Goal: Transaction & Acquisition: Purchase product/service

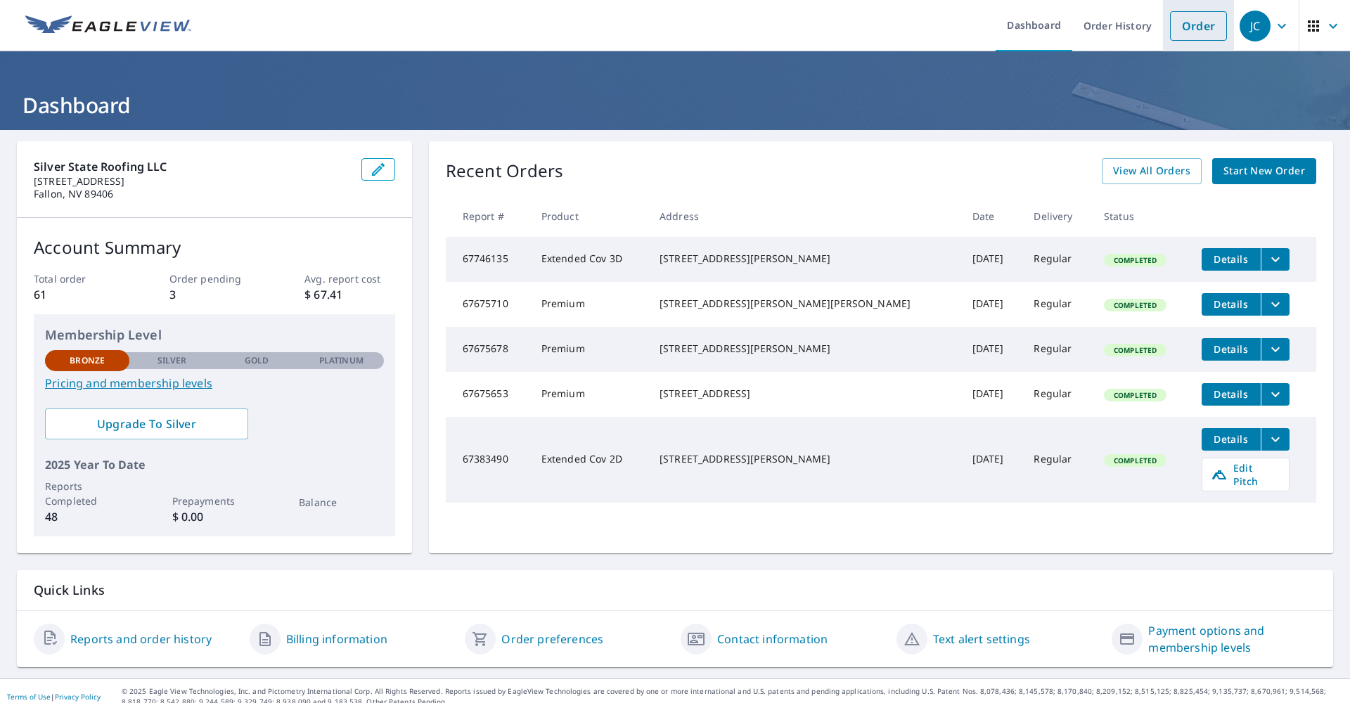
click at [1189, 34] on link "Order" at bounding box center [1198, 26] width 57 height 30
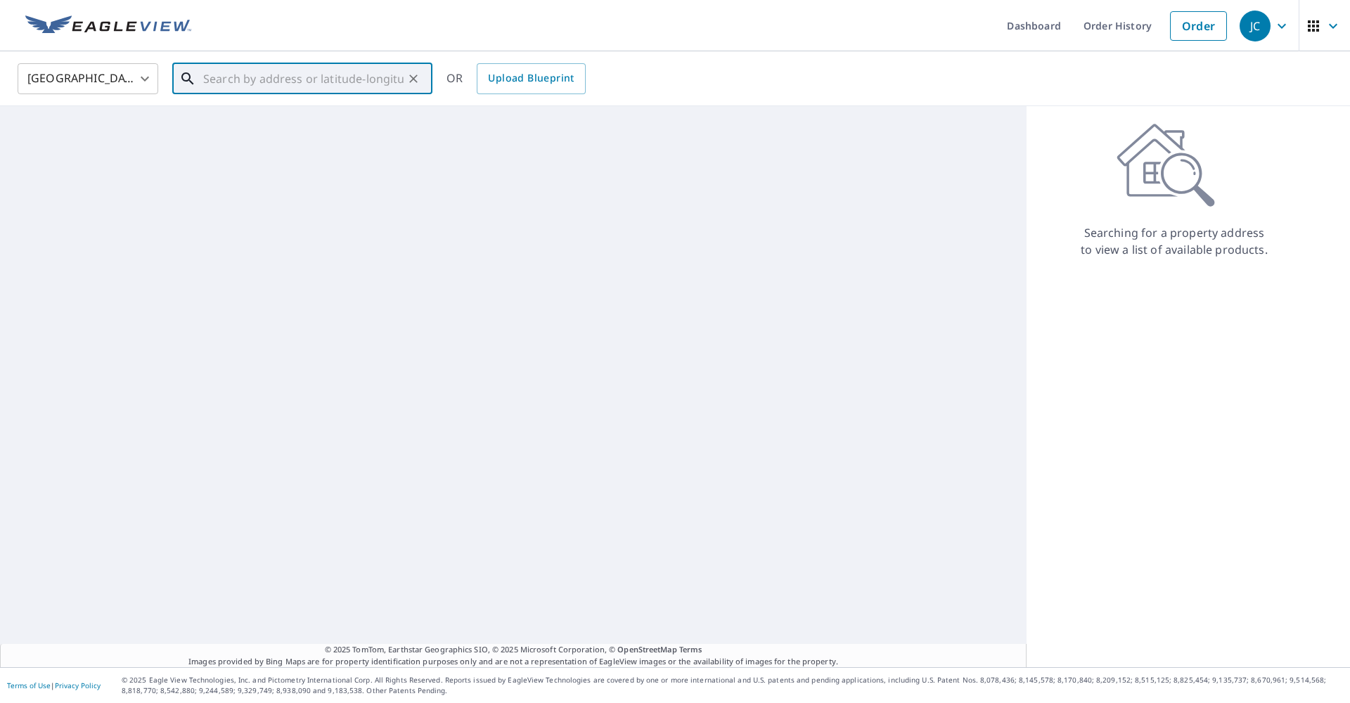
click at [278, 86] on input "text" at bounding box center [303, 78] width 200 height 39
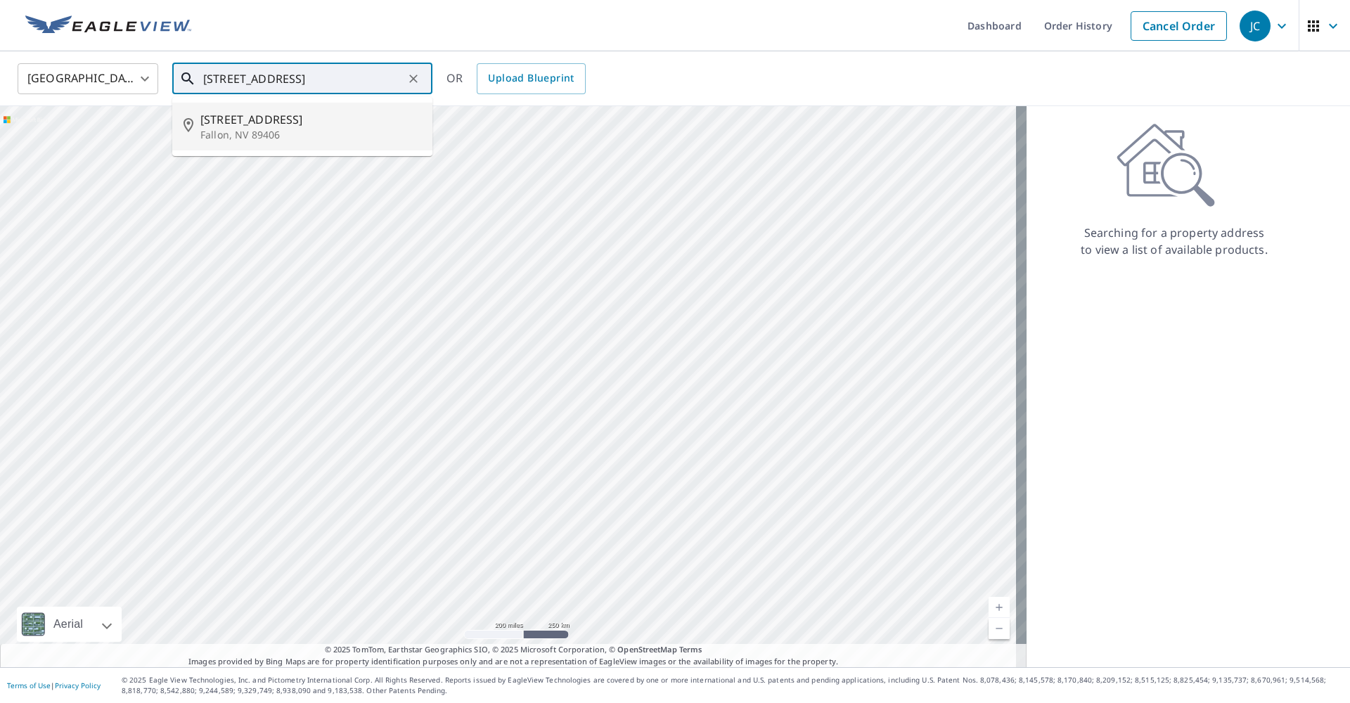
click at [252, 130] on p "Fallon, NV 89406" at bounding box center [310, 135] width 221 height 14
type input "[STREET_ADDRESS][PERSON_NAME]"
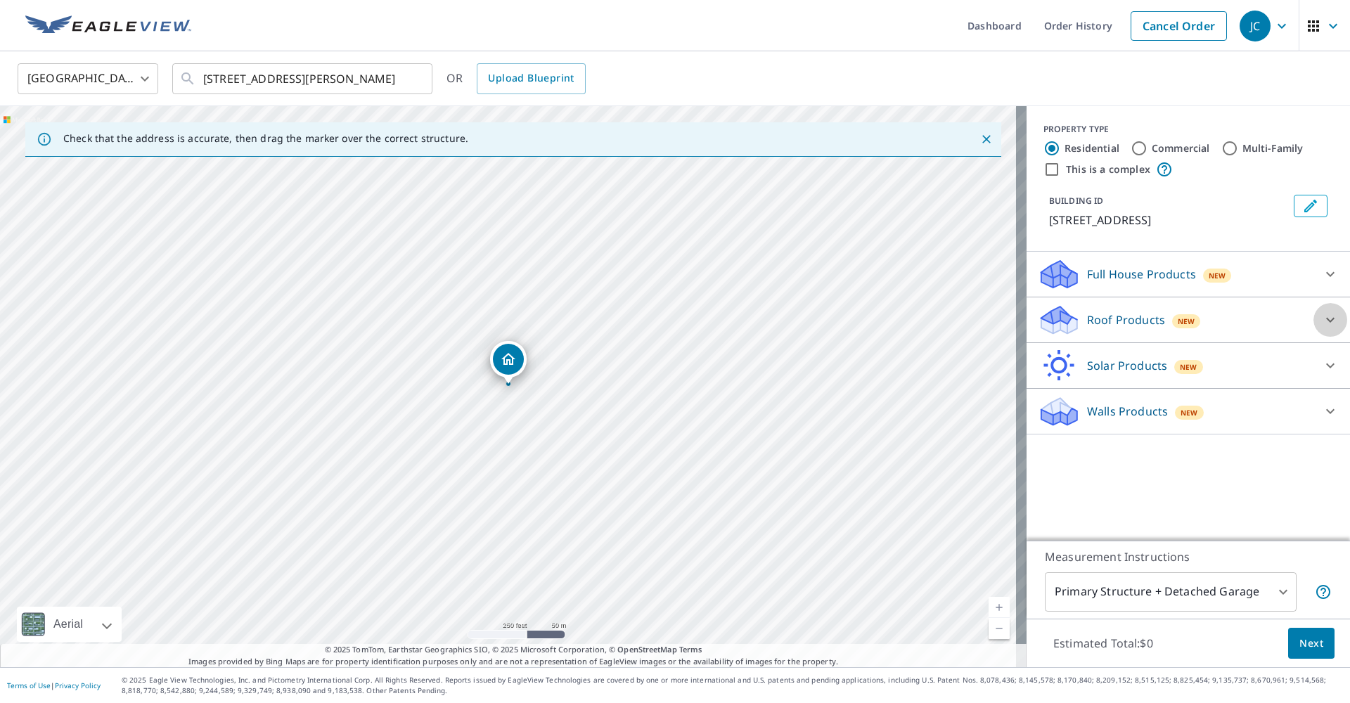
click at [1324, 321] on icon at bounding box center [1329, 319] width 17 height 17
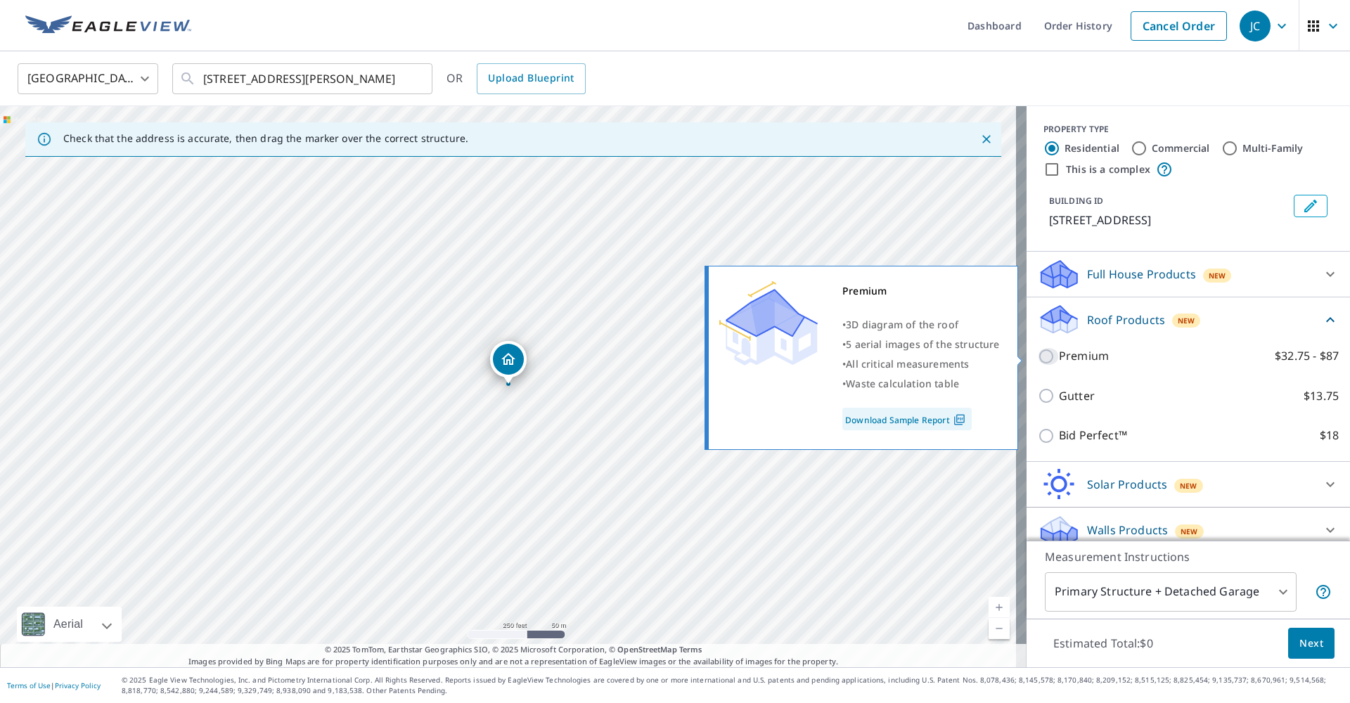
click at [1037, 356] on input "Premium $32.75 - $87" at bounding box center [1047, 356] width 21 height 17
checkbox input "true"
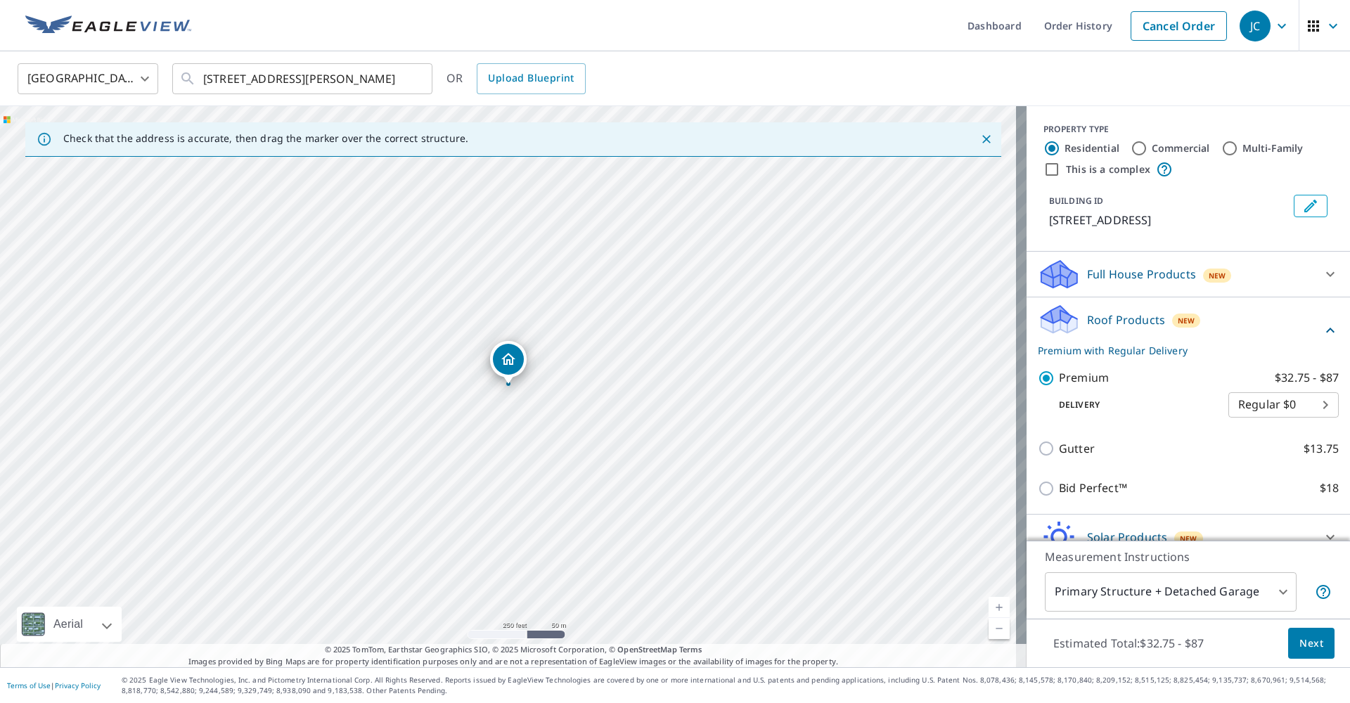
scroll to position [65, 0]
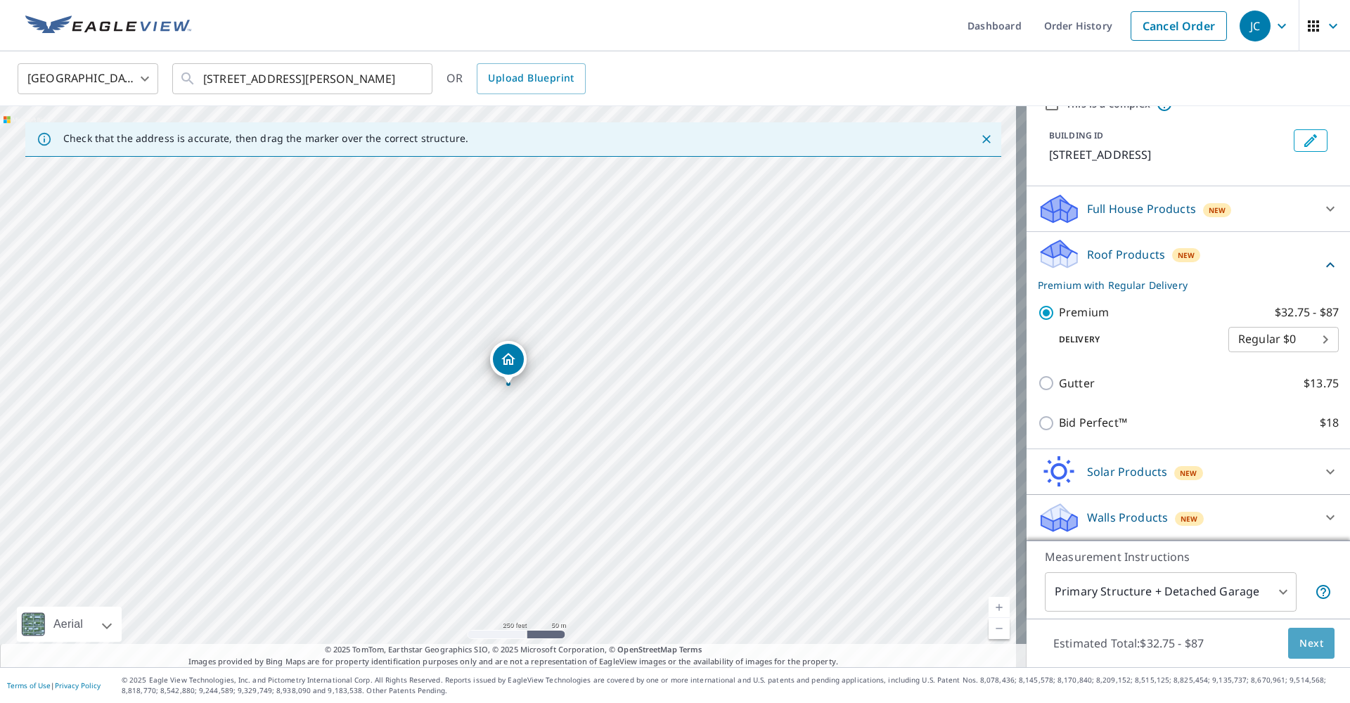
click at [1299, 644] on span "Next" at bounding box center [1311, 644] width 24 height 18
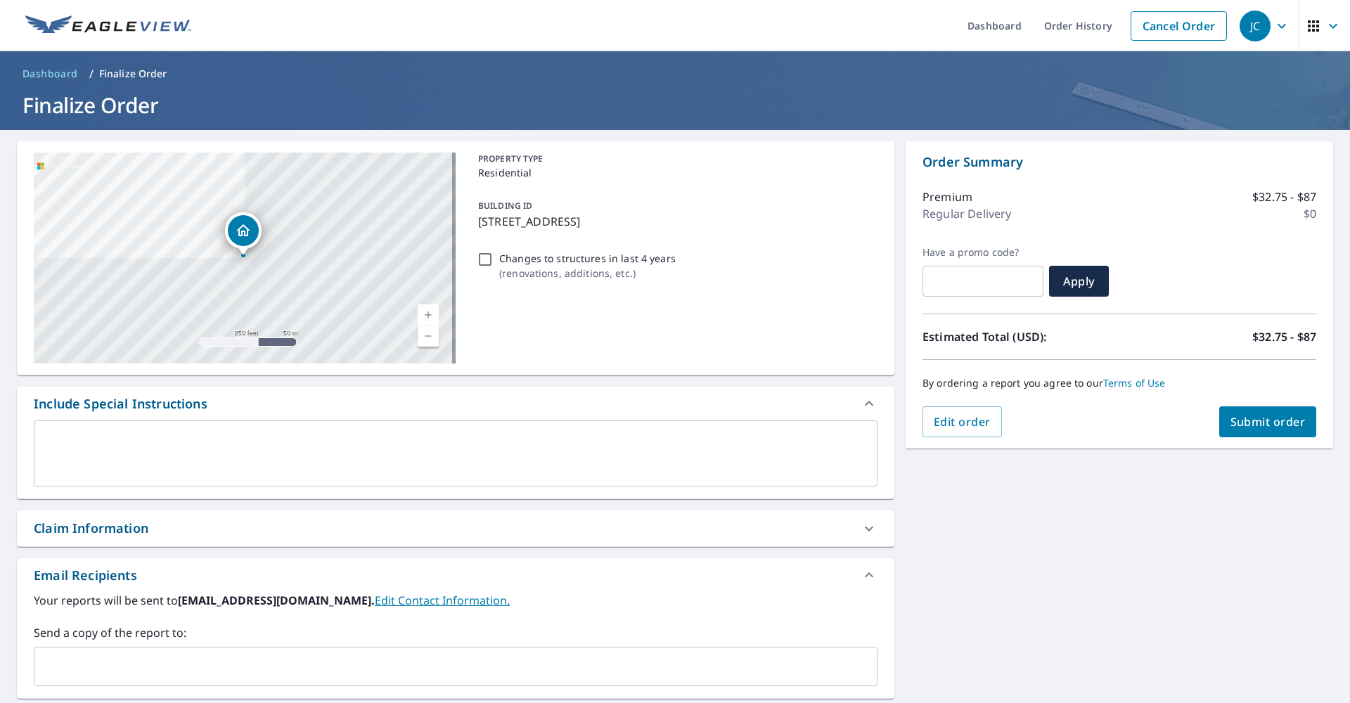
click at [1240, 422] on span "Submit order" at bounding box center [1267, 421] width 75 height 15
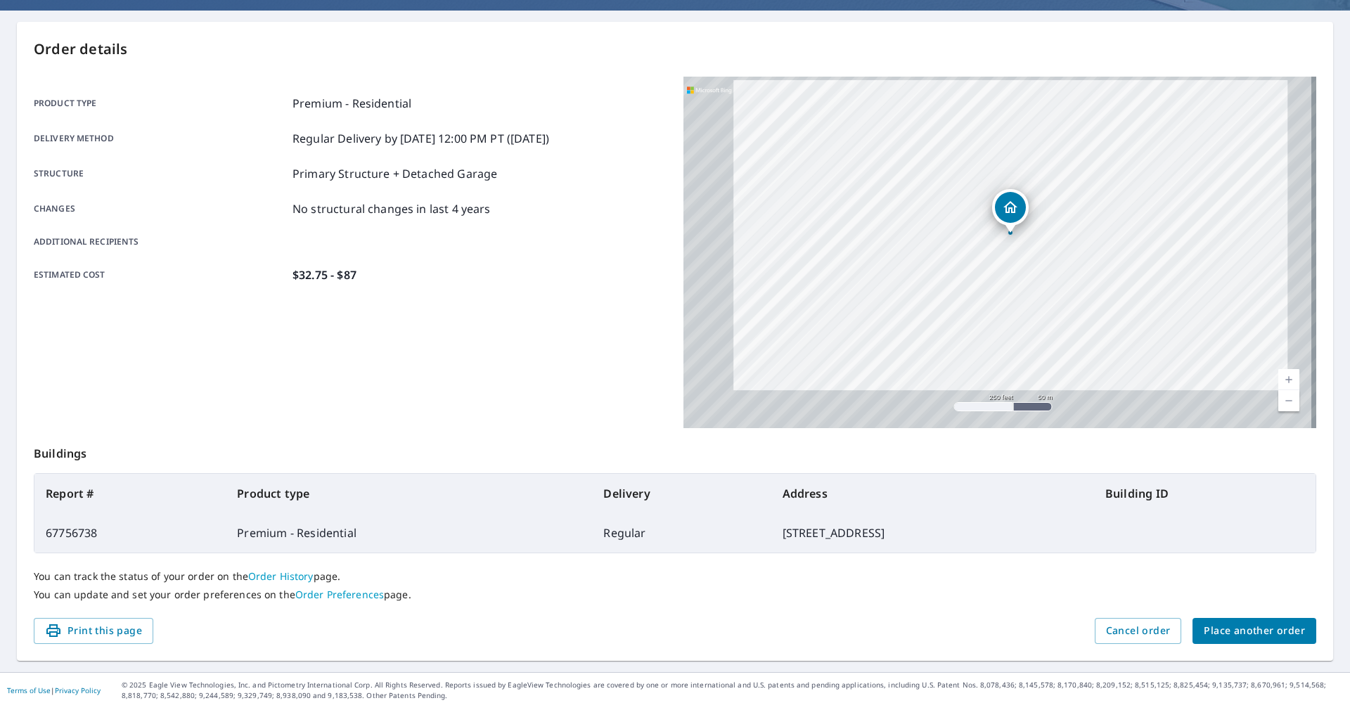
scroll to position [124, 0]
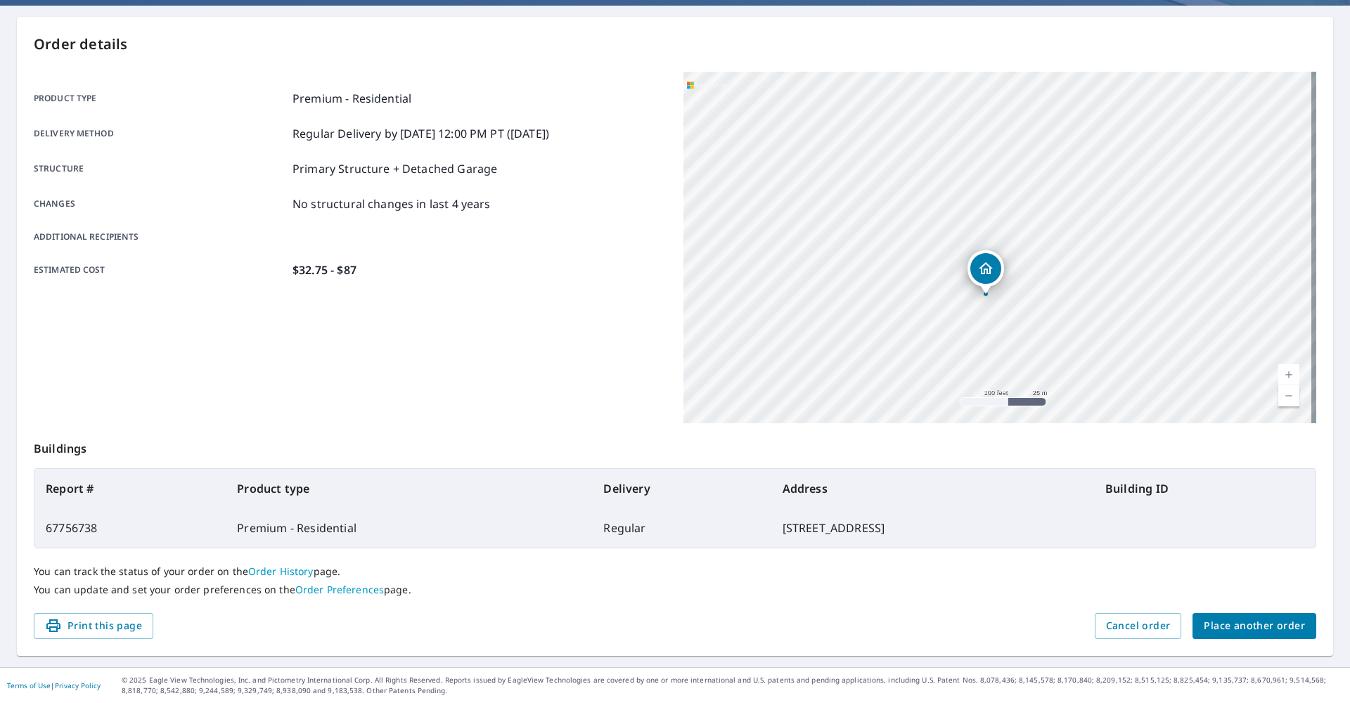
drag, startPoint x: 993, startPoint y: 135, endPoint x: 1013, endPoint y: 385, distance: 251.0
click at [1013, 385] on div "[STREET_ADDRESS][PERSON_NAME]" at bounding box center [999, 247] width 633 height 351
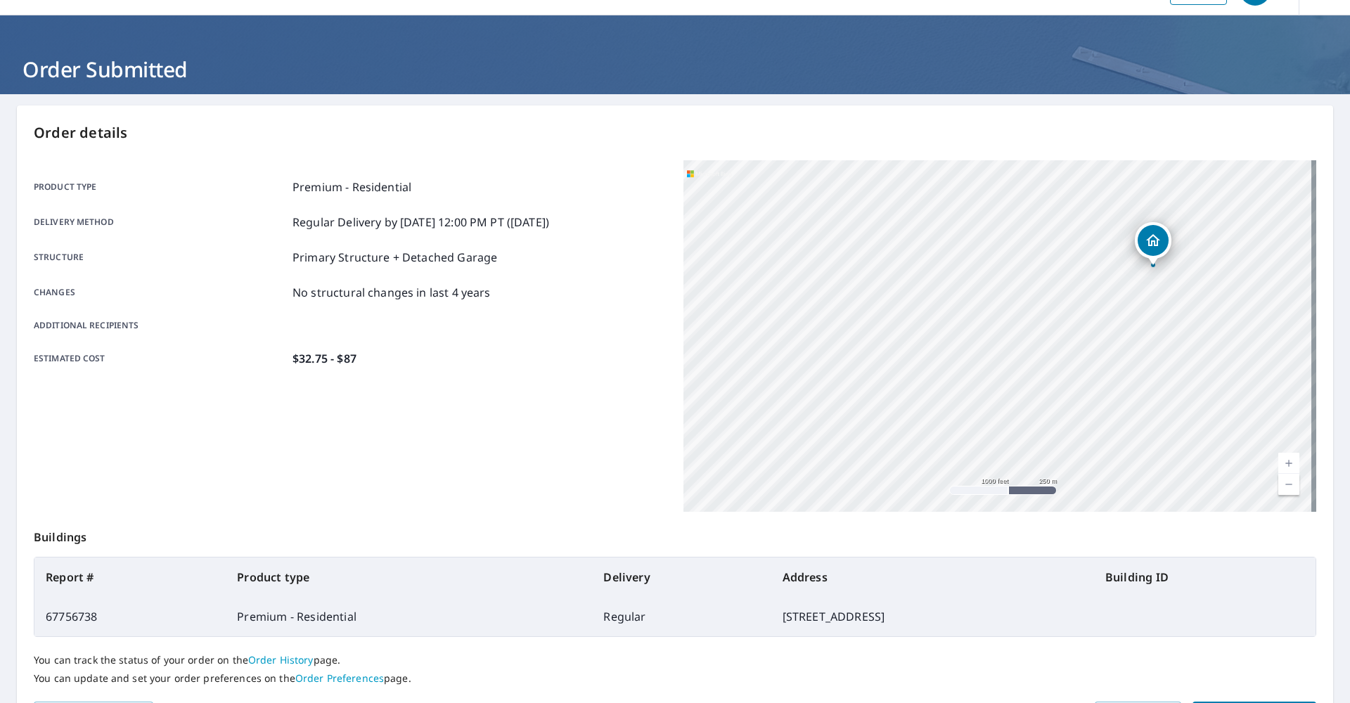
scroll to position [0, 0]
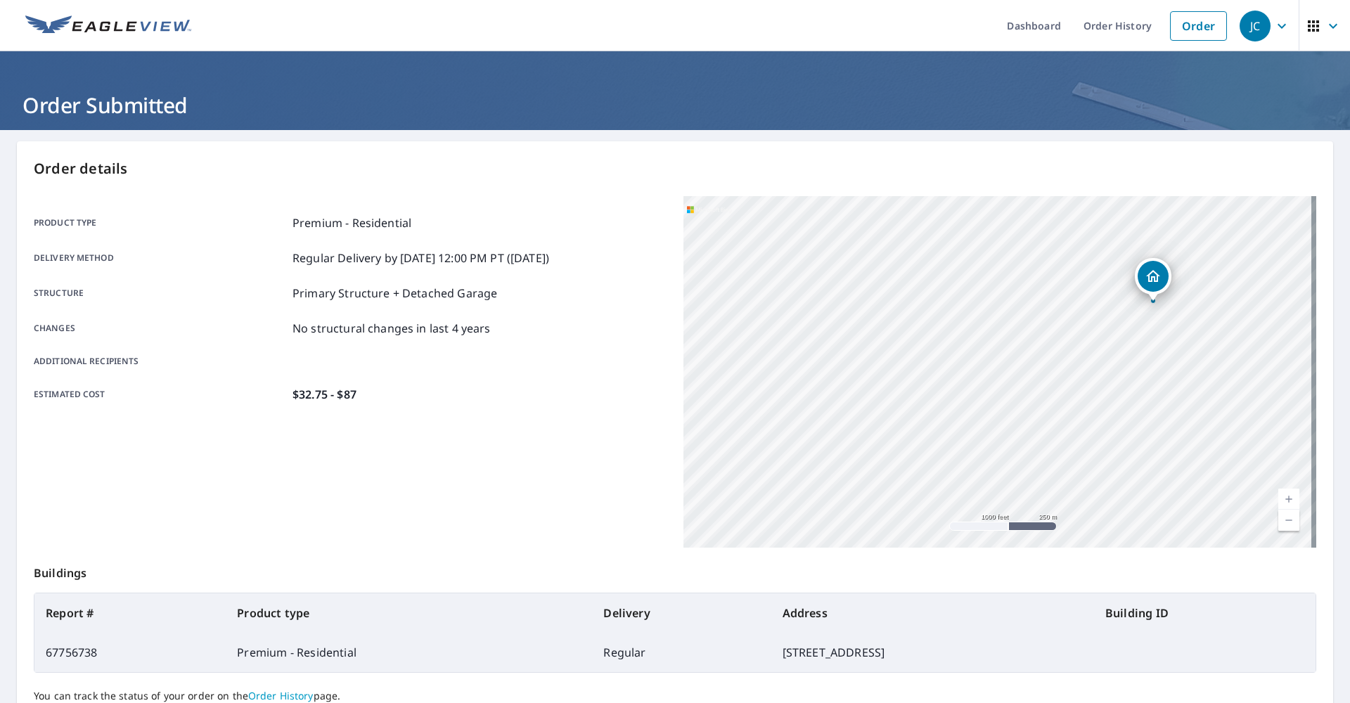
click at [1277, 26] on icon "button" at bounding box center [1281, 25] width 8 height 5
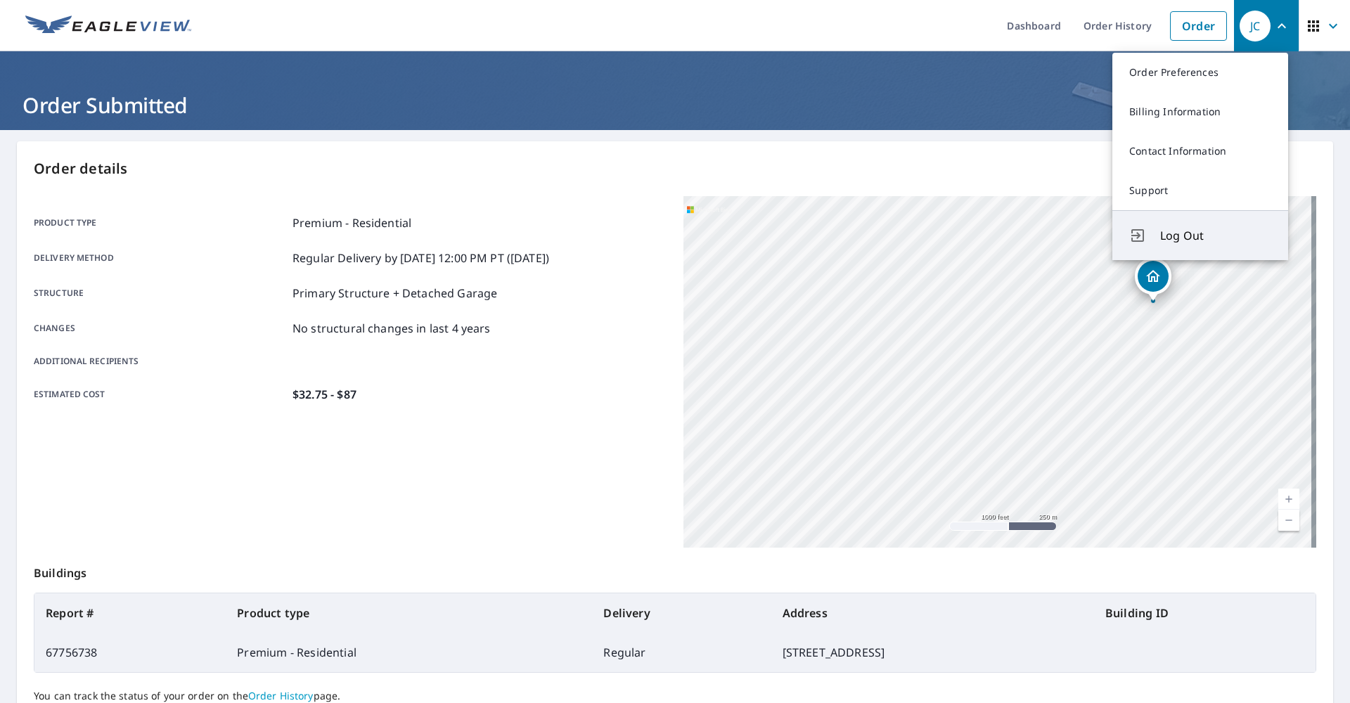
click at [1186, 235] on span "Log Out" at bounding box center [1215, 235] width 111 height 17
